Goal: Task Accomplishment & Management: Use online tool/utility

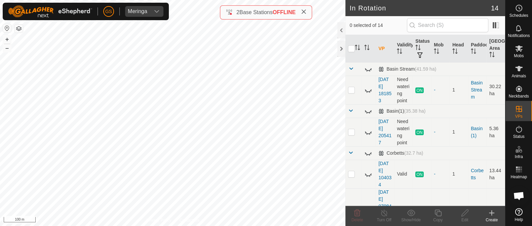
checkbox input "true"
click at [436, 211] on icon at bounding box center [438, 213] width 8 height 8
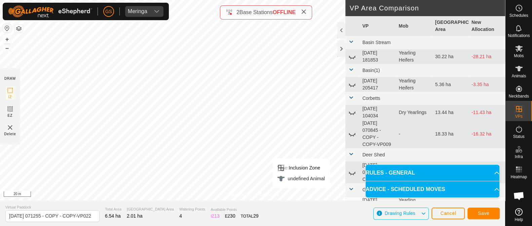
click at [280, 203] on div "Privacy Policy Contact Us Type: Inclusion Zone undefined Animal + – ⇧ i 20 m DR…" at bounding box center [252, 113] width 505 height 226
click at [490, 210] on button "Save" at bounding box center [484, 214] width 32 height 12
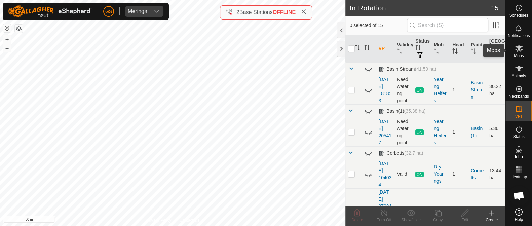
click at [522, 46] on icon at bounding box center [519, 48] width 8 height 8
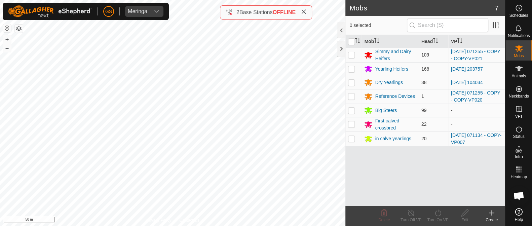
click at [351, 56] on p-checkbox at bounding box center [351, 54] width 7 height 5
checkbox input "true"
click at [437, 211] on icon at bounding box center [438, 213] width 8 height 8
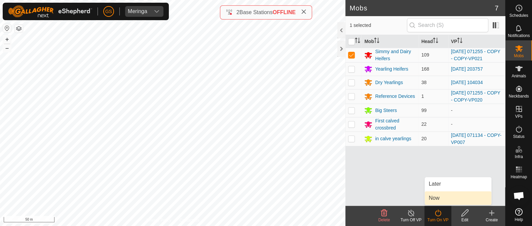
click at [434, 200] on link "Now" at bounding box center [458, 197] width 67 height 13
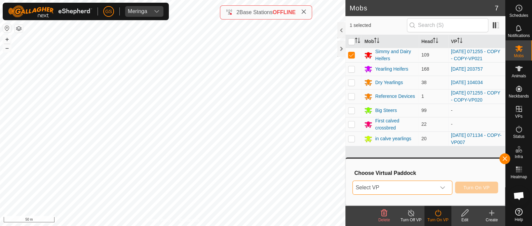
click at [434, 191] on span "Select VP" at bounding box center [394, 187] width 83 height 13
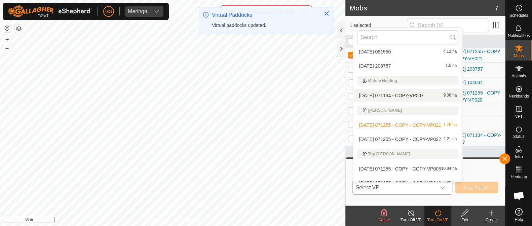
scroll to position [210, 0]
click at [400, 135] on li "[DATE] 071255 - COPY - COPY-VP022 2.21 ha" at bounding box center [407, 138] width 109 height 13
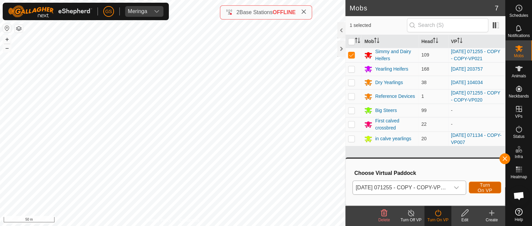
click at [482, 187] on span "Turn On VP" at bounding box center [484, 187] width 15 height 11
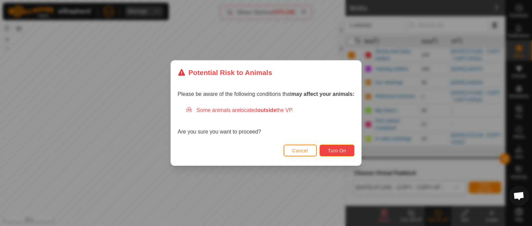
click at [335, 150] on span "Turn On" at bounding box center [337, 150] width 18 height 5
